Goal: Check status: Check status

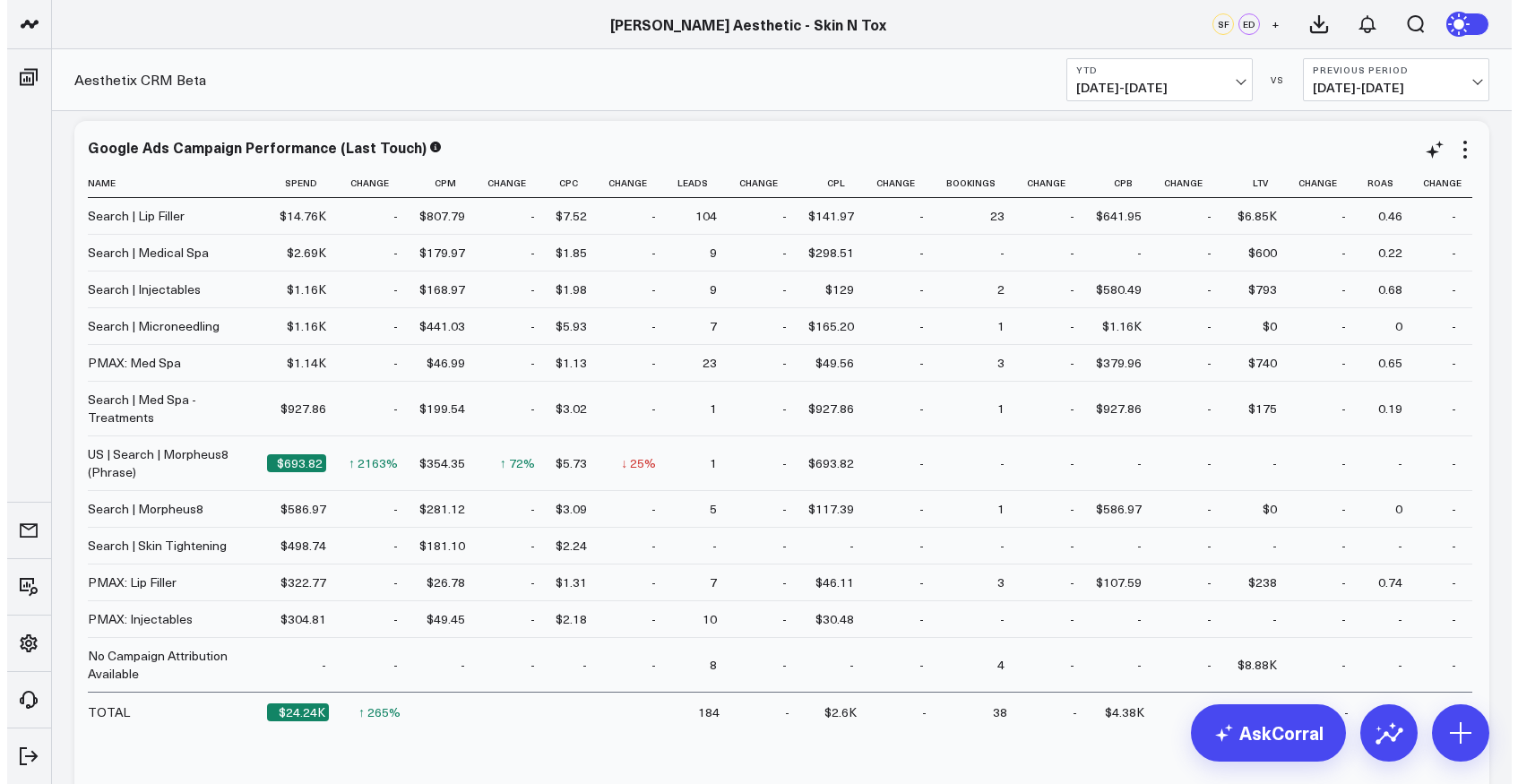
scroll to position [6409, 0]
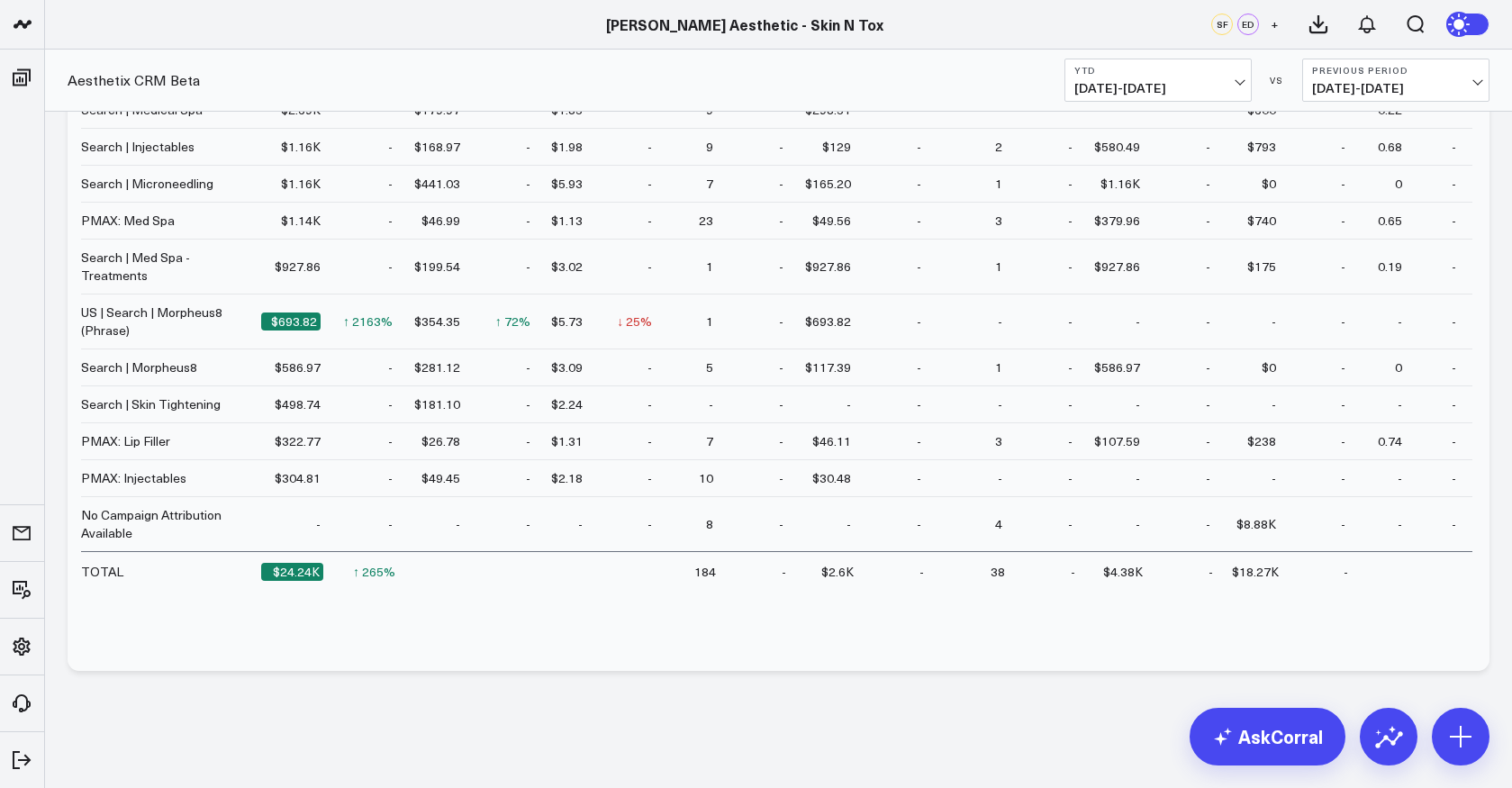
click at [144, 7] on header "Annie Aesthetic - Skin N Tox Annie Aesthetic - Skin N Tox SF ED +" at bounding box center [756, 25] width 1512 height 50
